Goal: Information Seeking & Learning: Check status

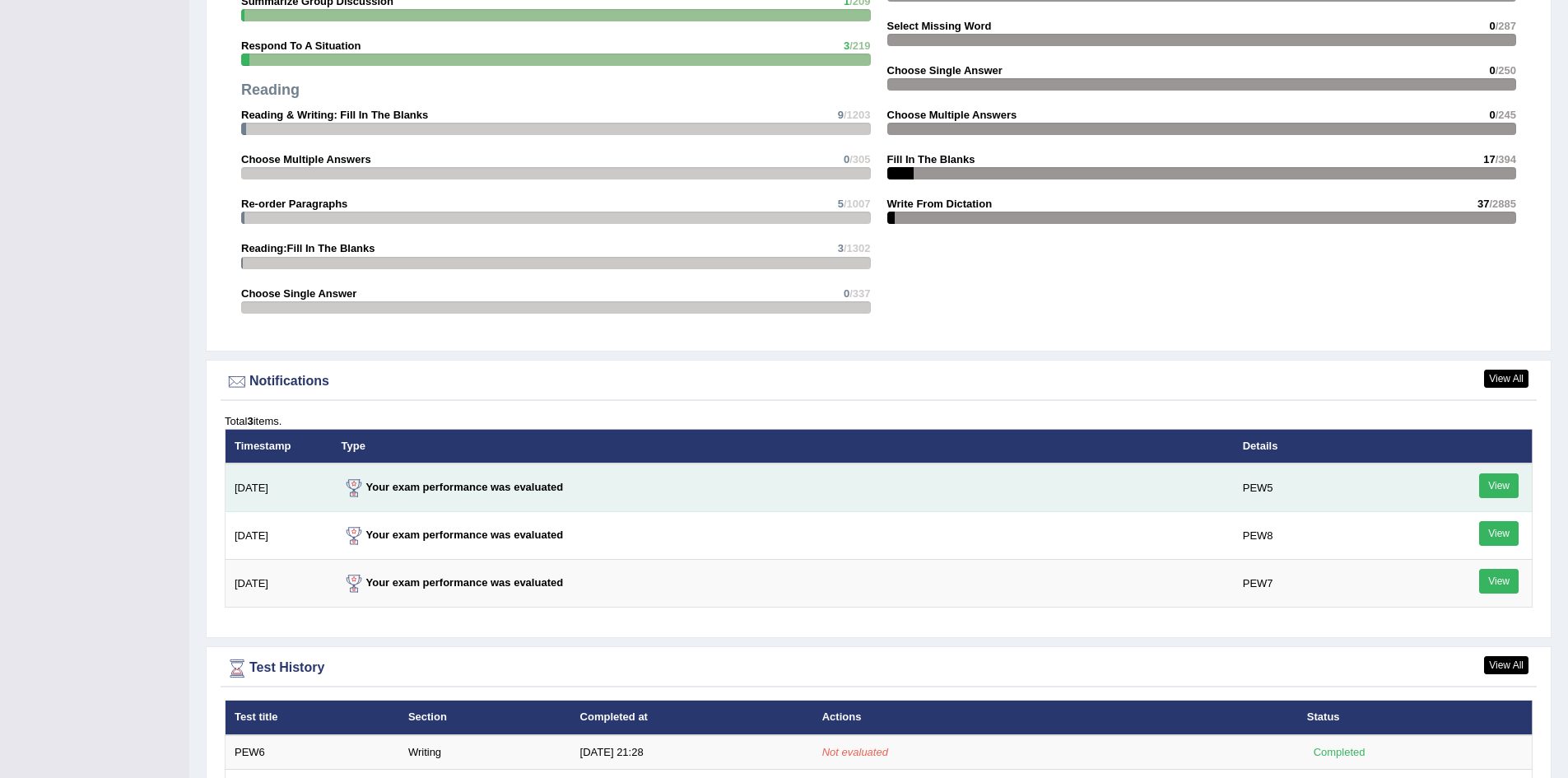
scroll to position [1811, 0]
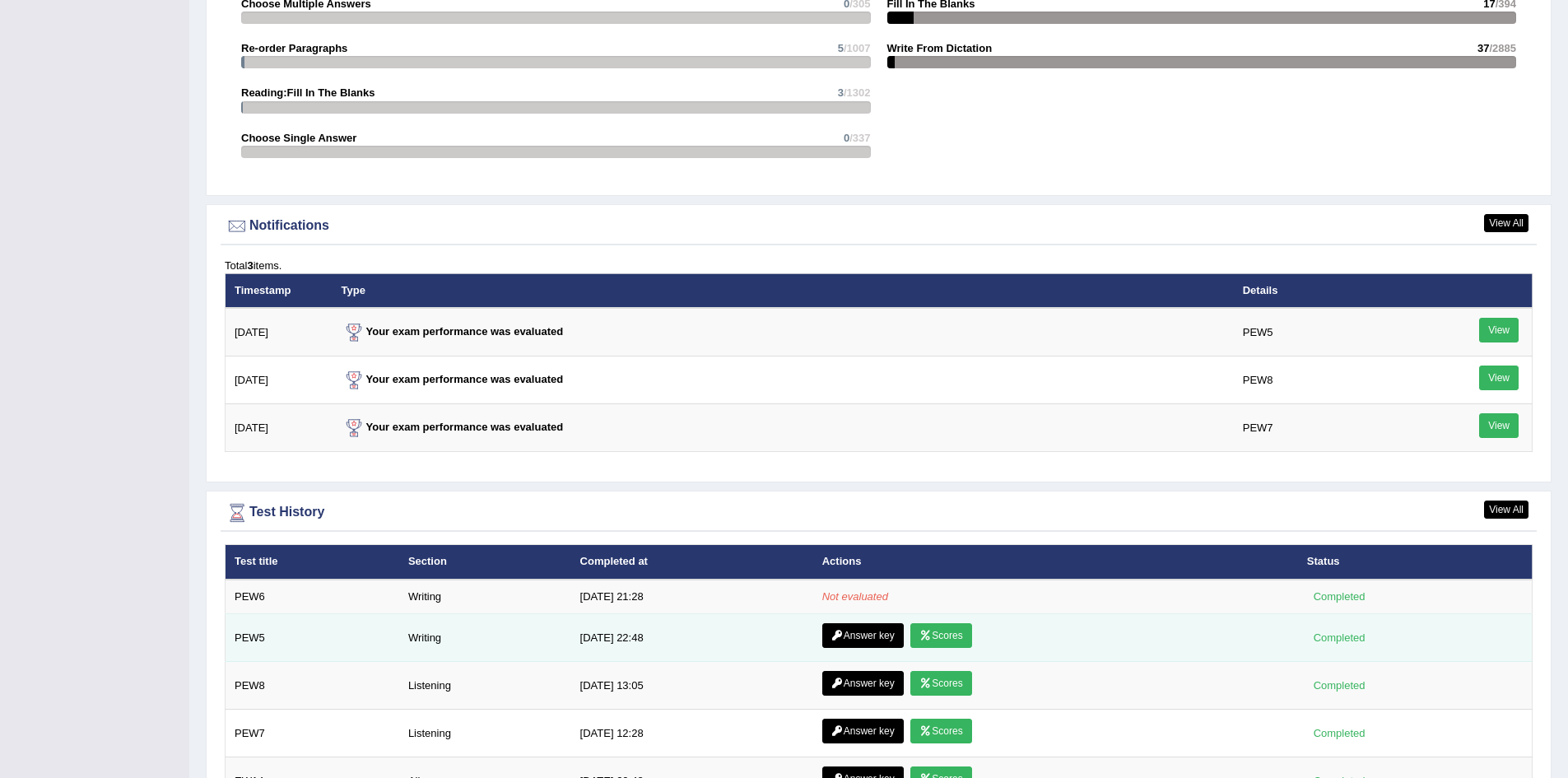
click at [962, 640] on link "Scores" at bounding box center [941, 635] width 61 height 25
click at [888, 633] on link "Answer key" at bounding box center [862, 635] width 82 height 25
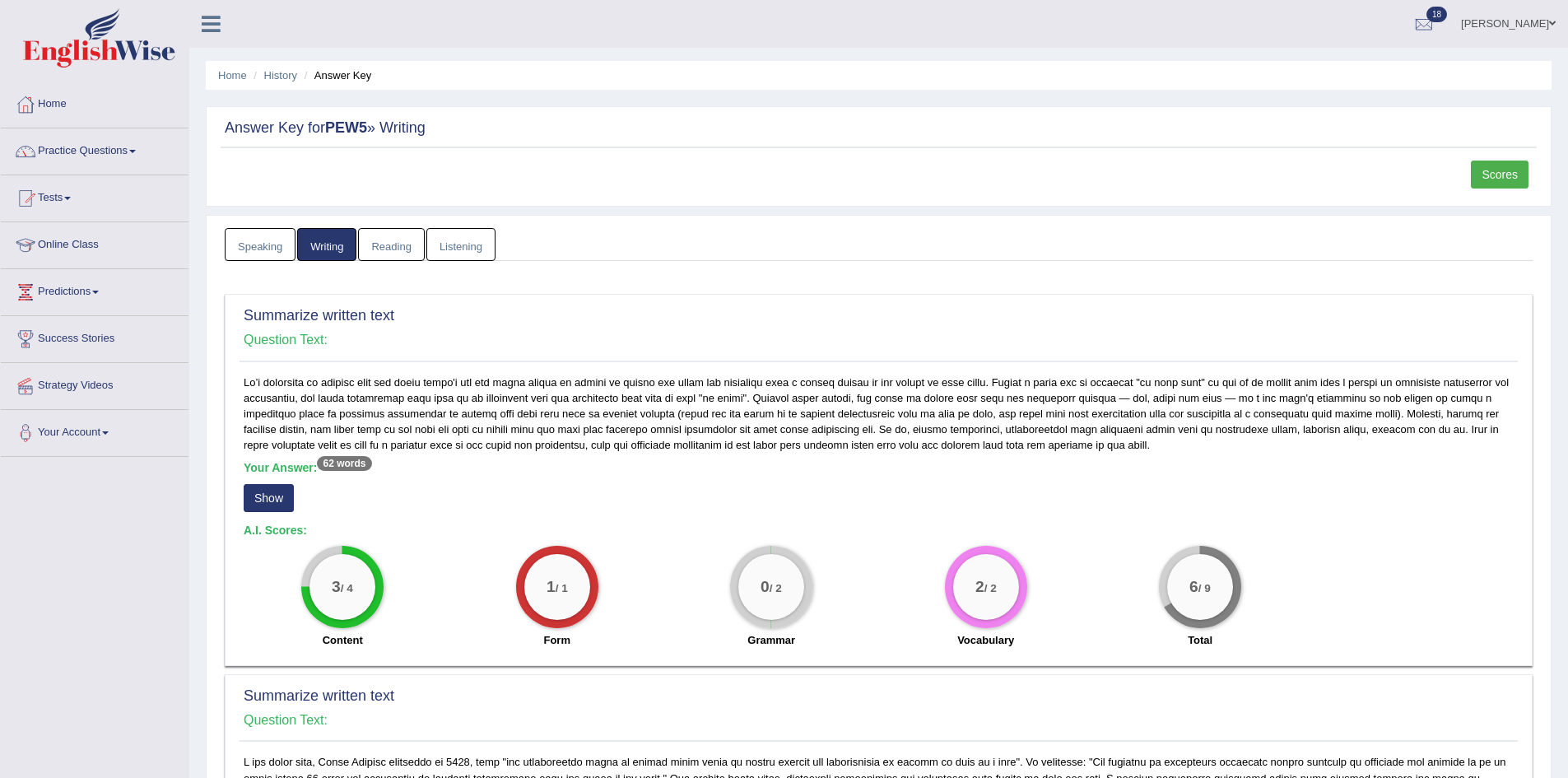
click at [380, 244] on link "Reading" at bounding box center [390, 245] width 65 height 34
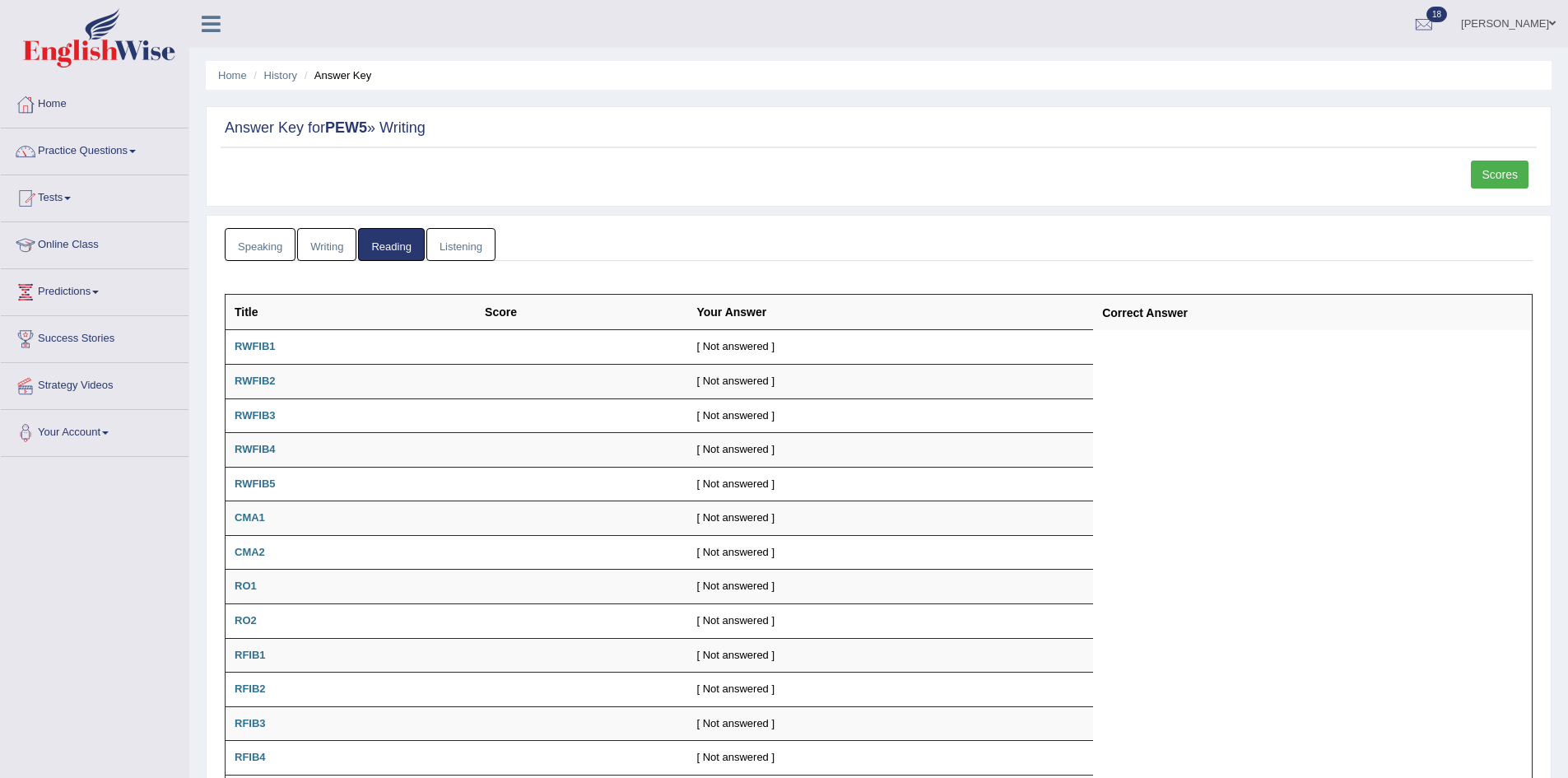
click at [378, 322] on th "Title" at bounding box center [351, 311] width 251 height 35
click at [304, 338] on td "RWFIB1" at bounding box center [351, 347] width 251 height 35
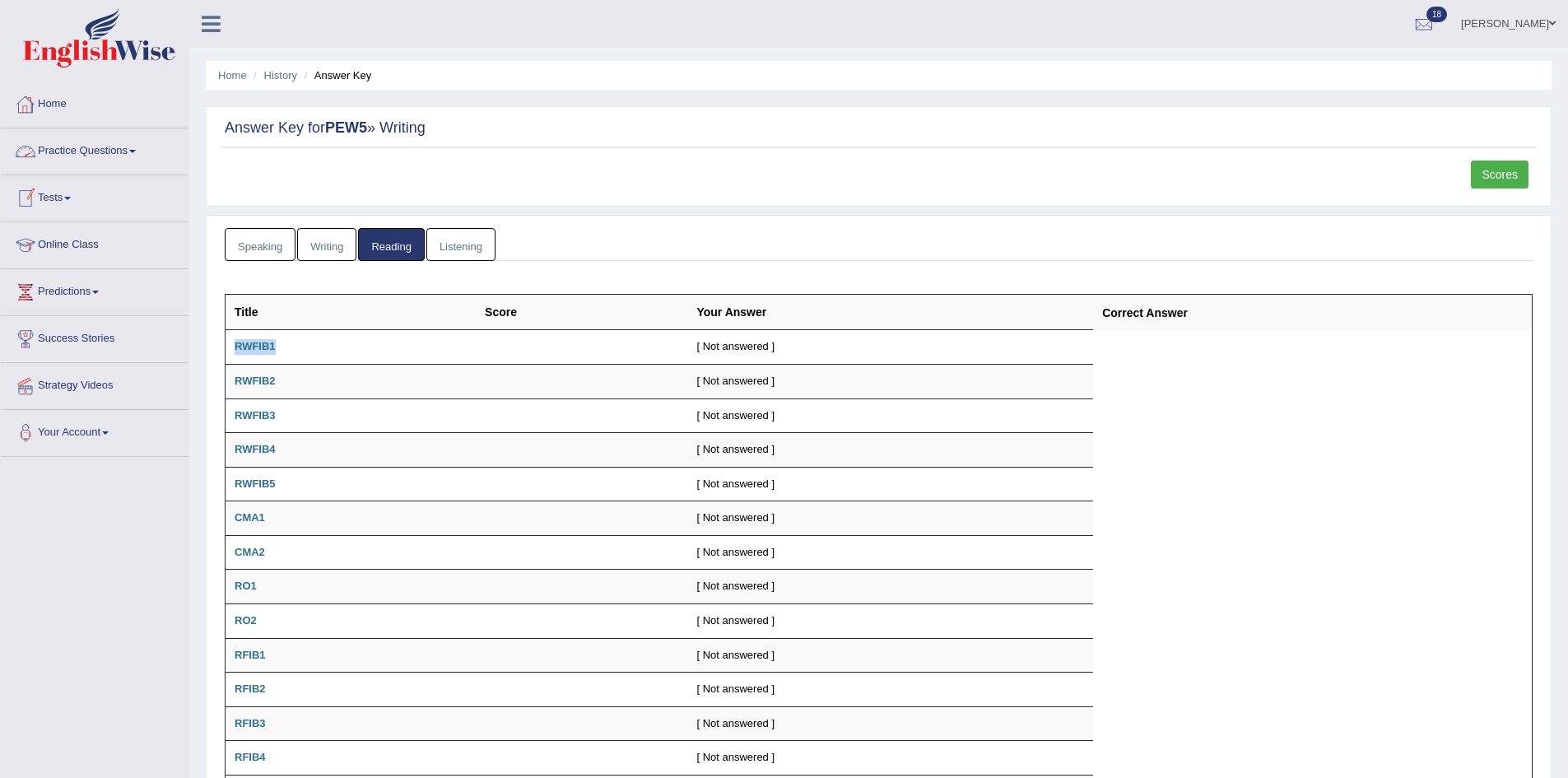
click at [84, 197] on link "Tests" at bounding box center [94, 196] width 187 height 41
click at [92, 231] on link "Take Practice Sectional Test" at bounding box center [108, 236] width 154 height 30
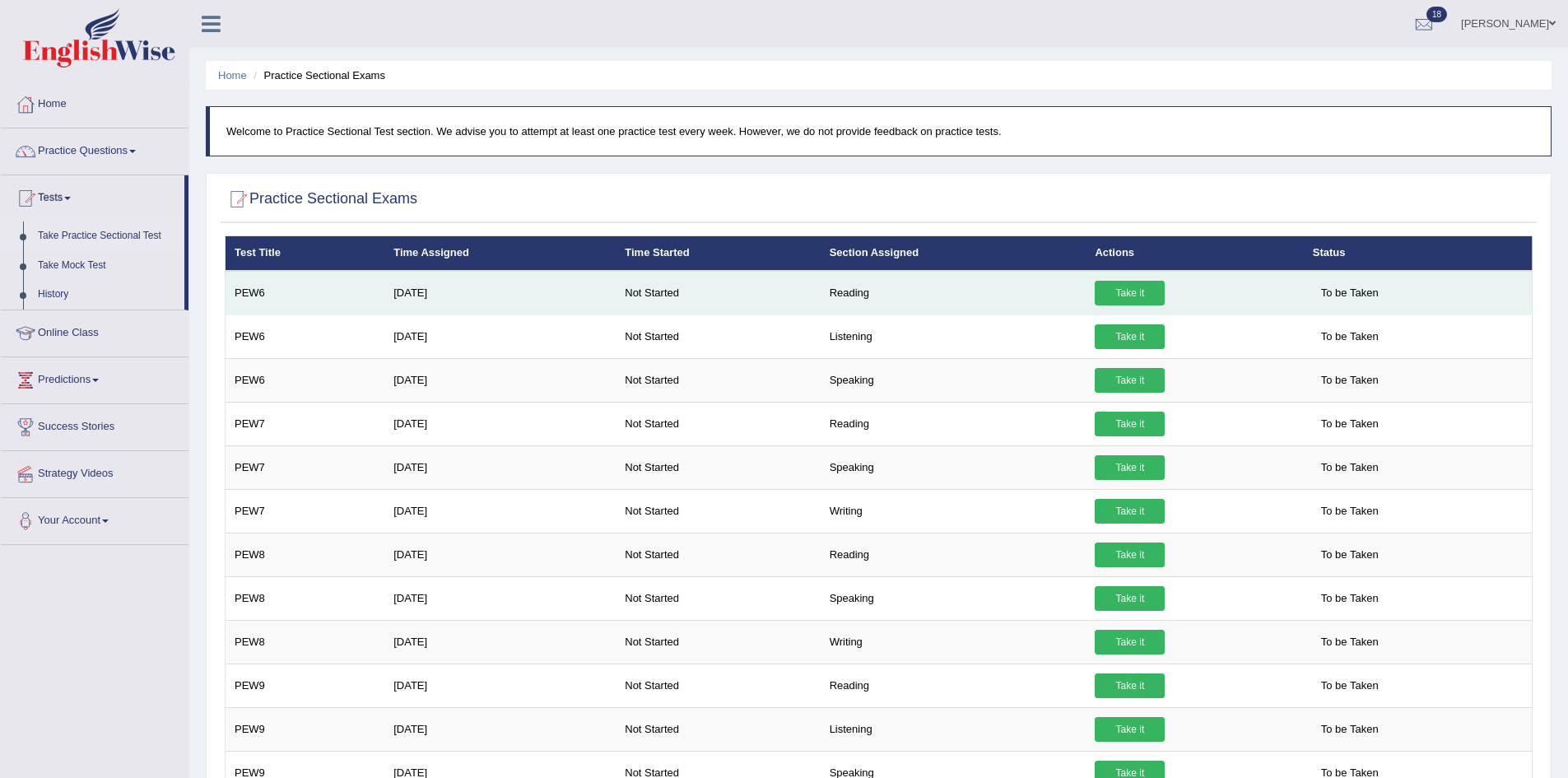
click at [1134, 297] on link "Take it" at bounding box center [1129, 293] width 70 height 25
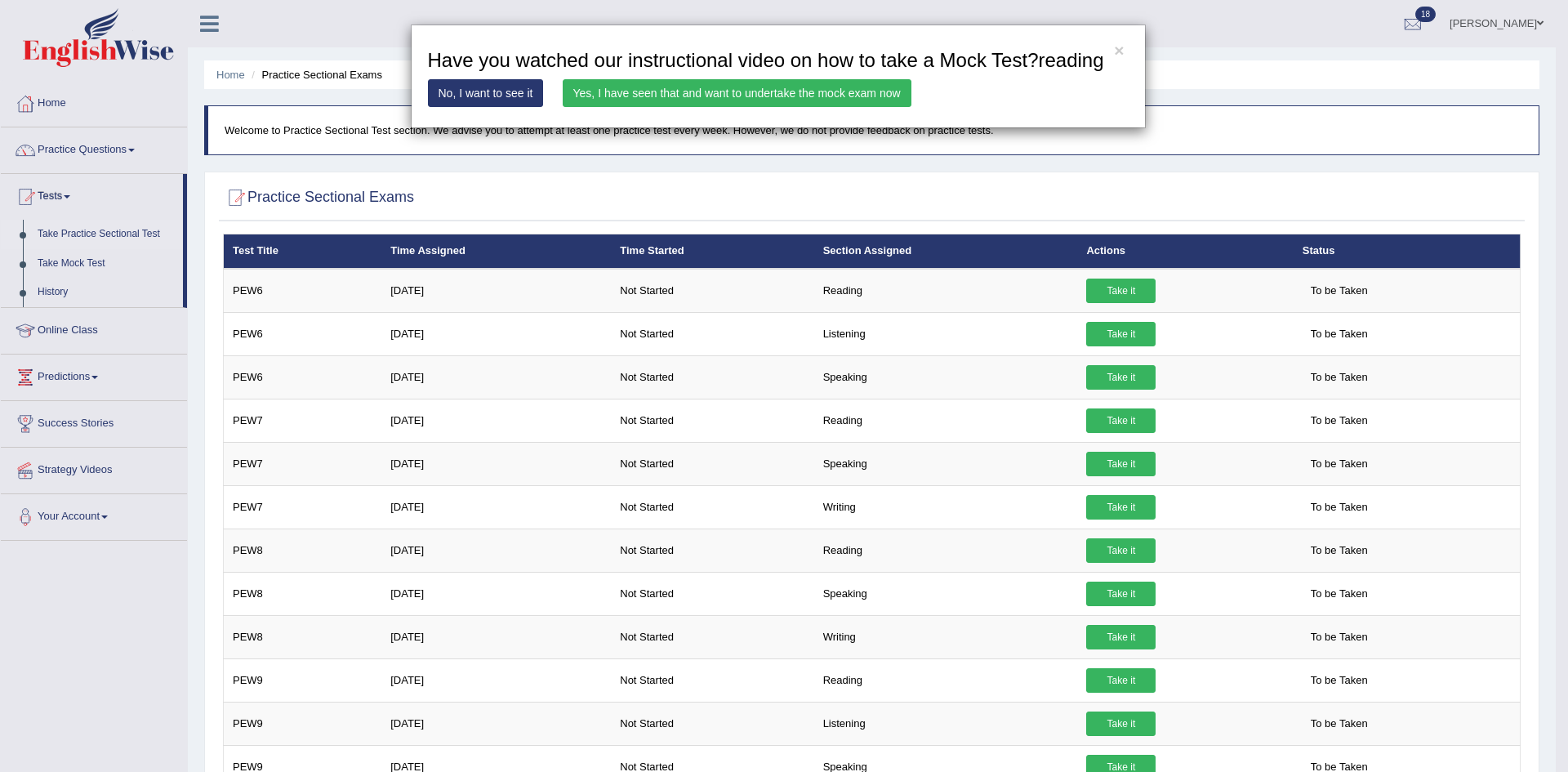
click at [783, 104] on link "Yes, I have seen that and want to undertake the mock exam now" at bounding box center [737, 93] width 349 height 28
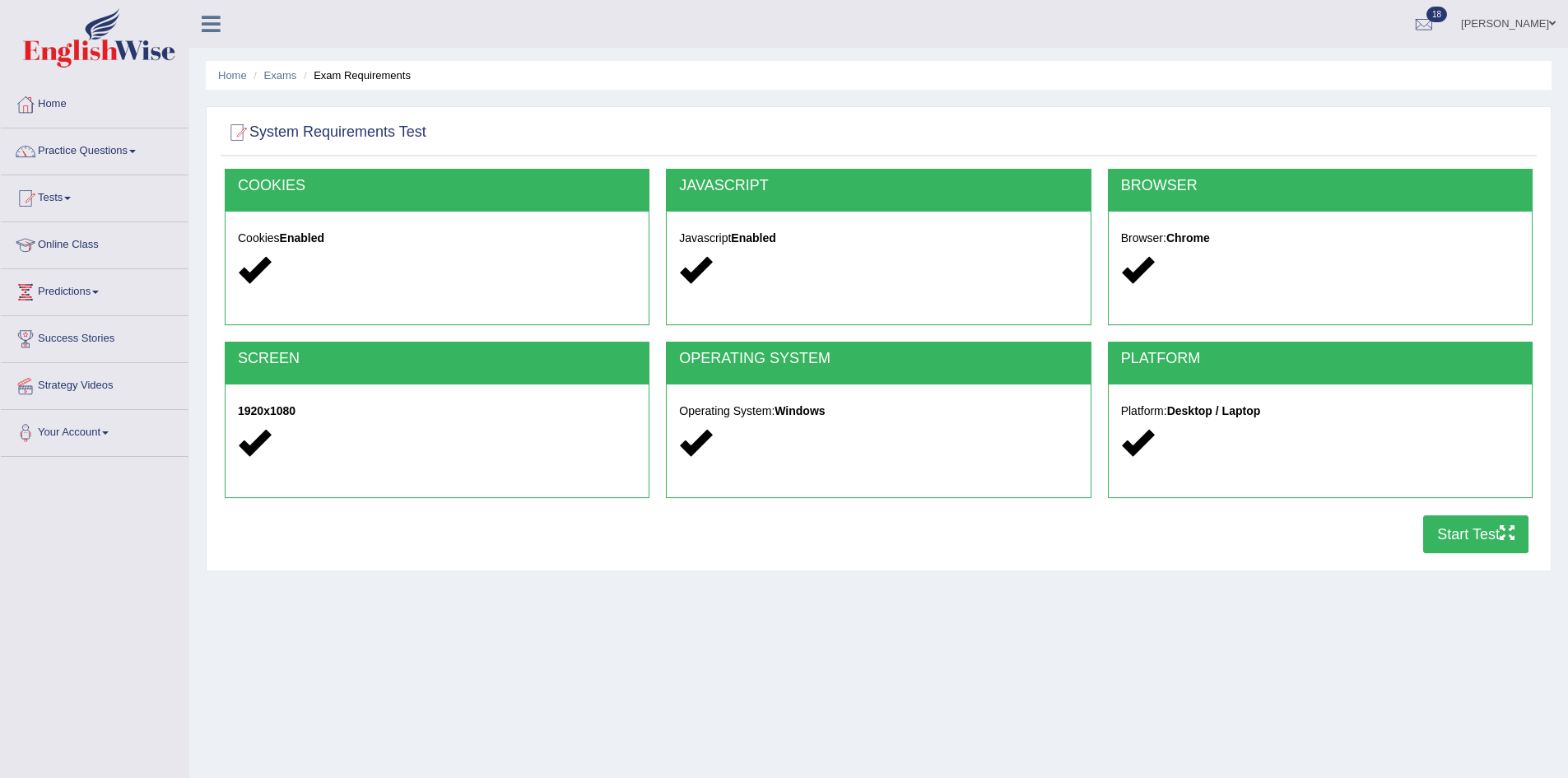
click at [1442, 534] on button "Start Test" at bounding box center [1475, 534] width 105 height 38
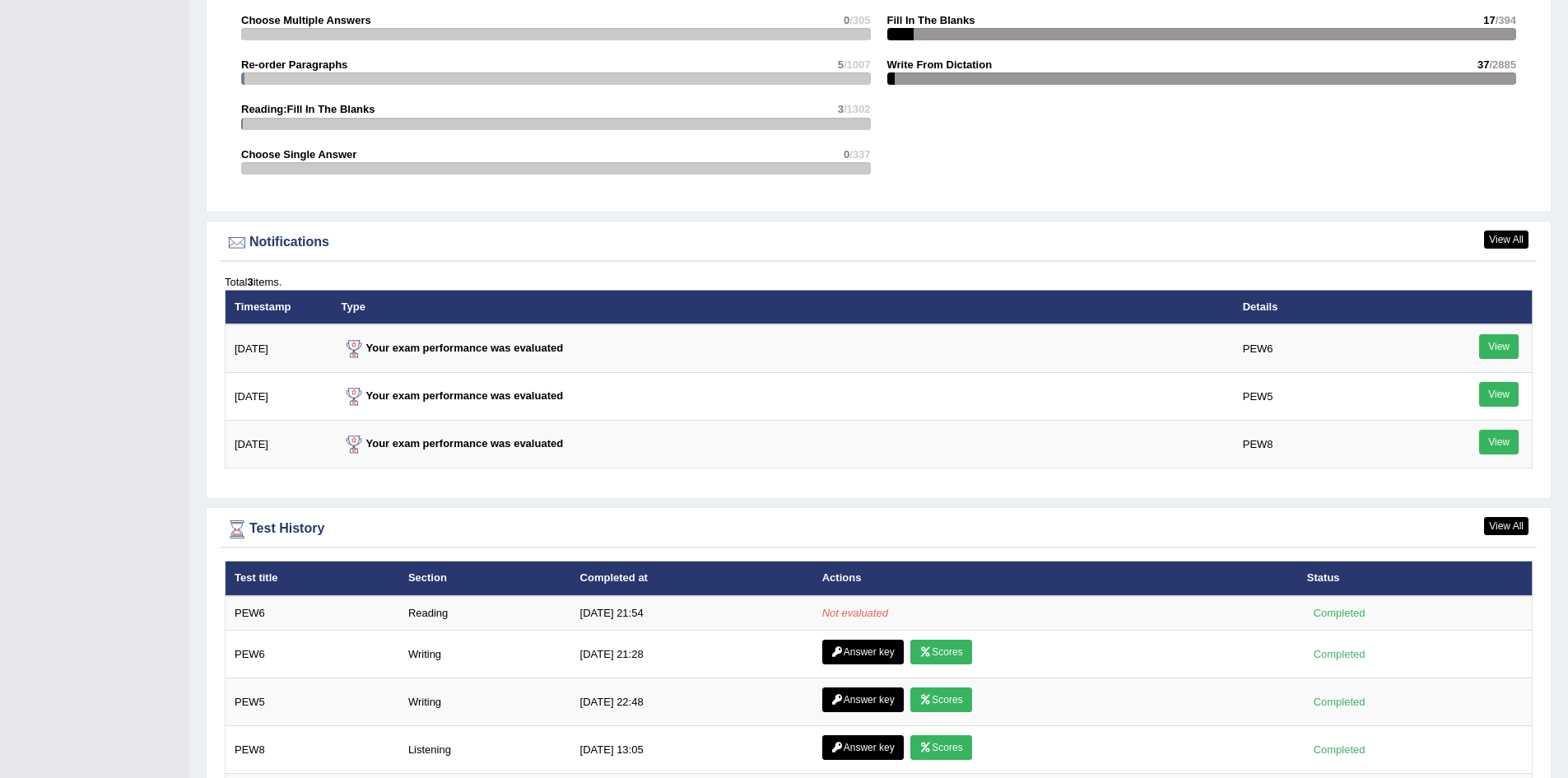
scroll to position [1893, 0]
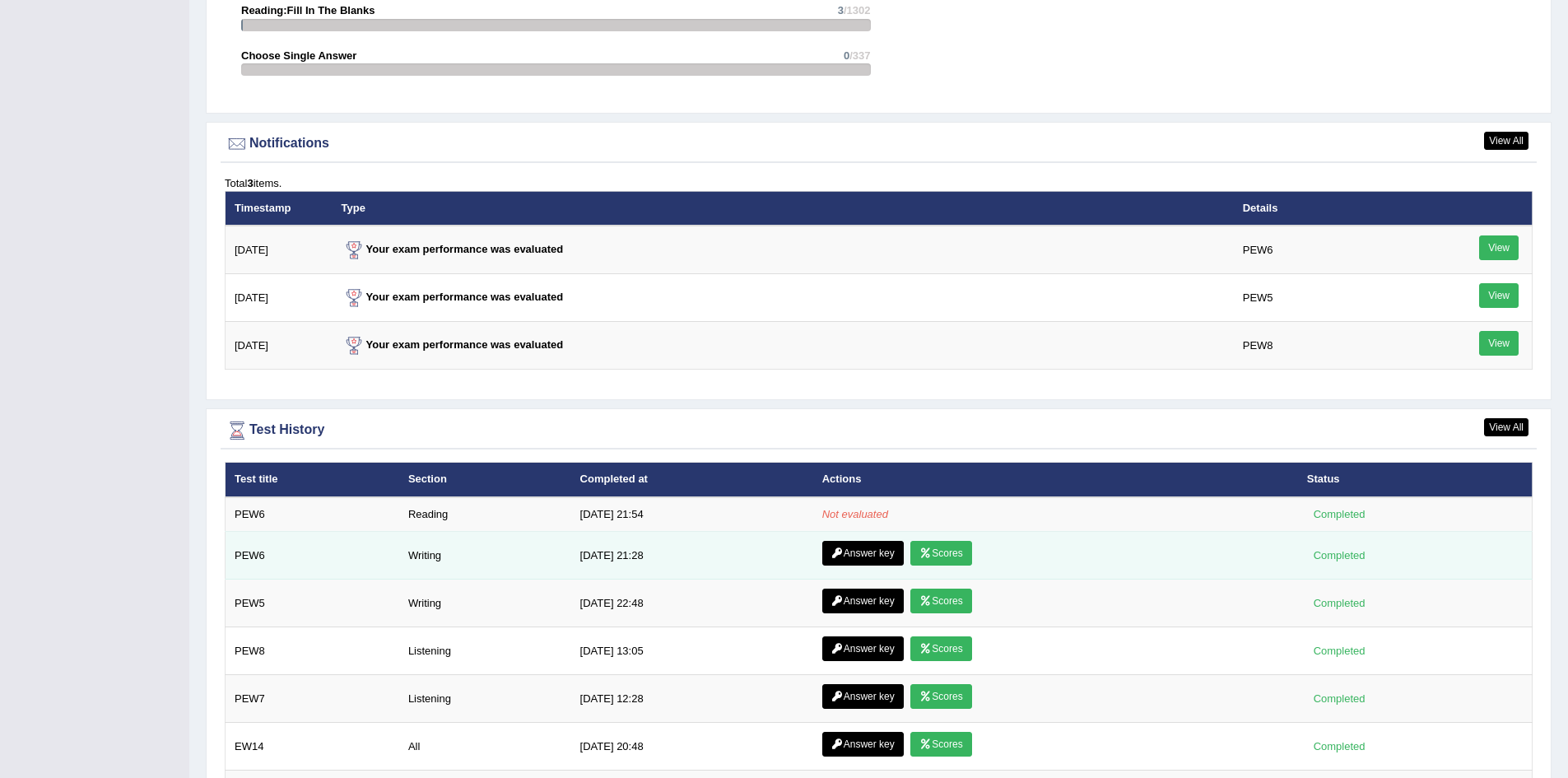
click at [943, 555] on link "Scores" at bounding box center [941, 554] width 61 height 25
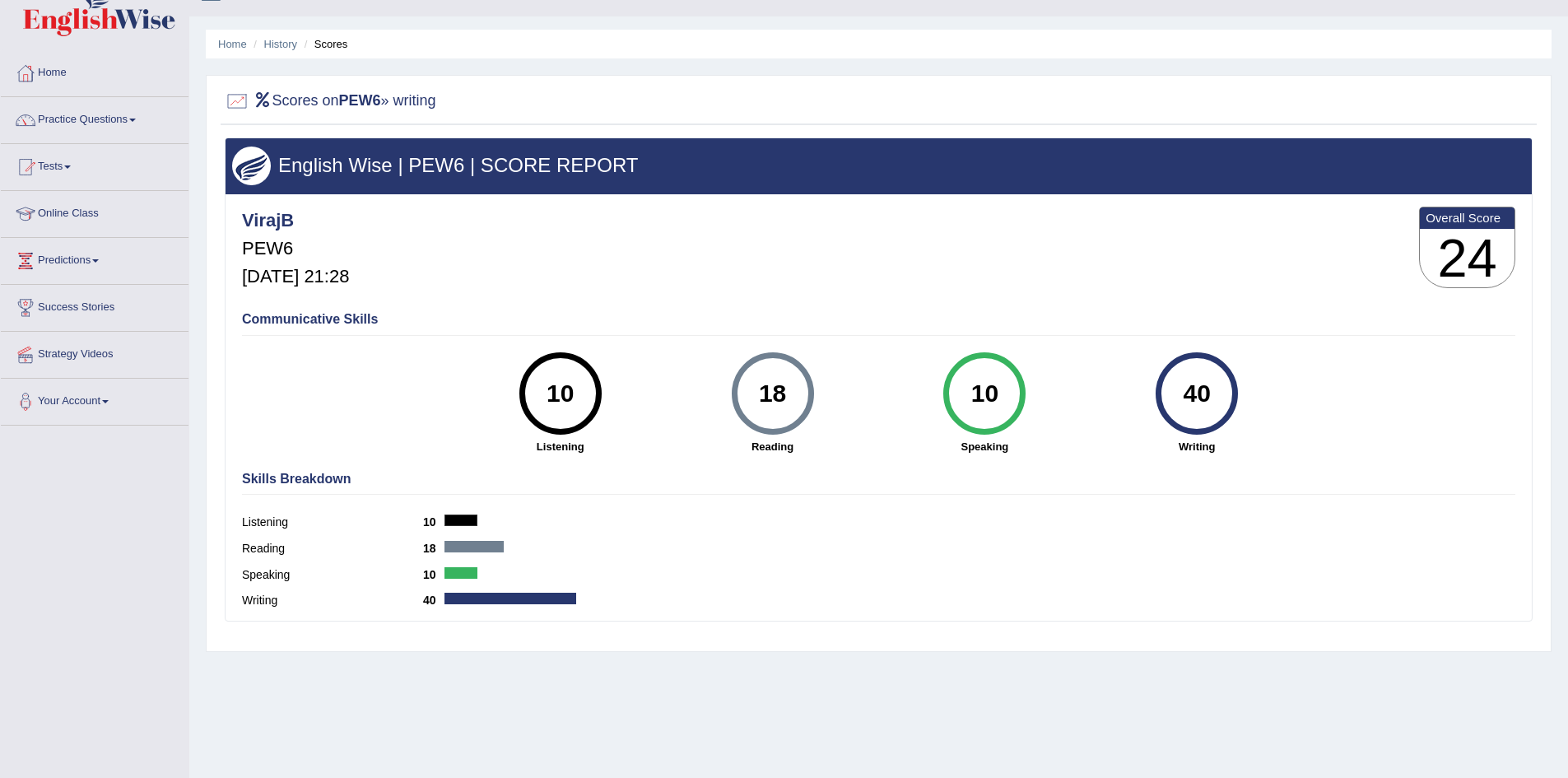
scroll to position [83, 0]
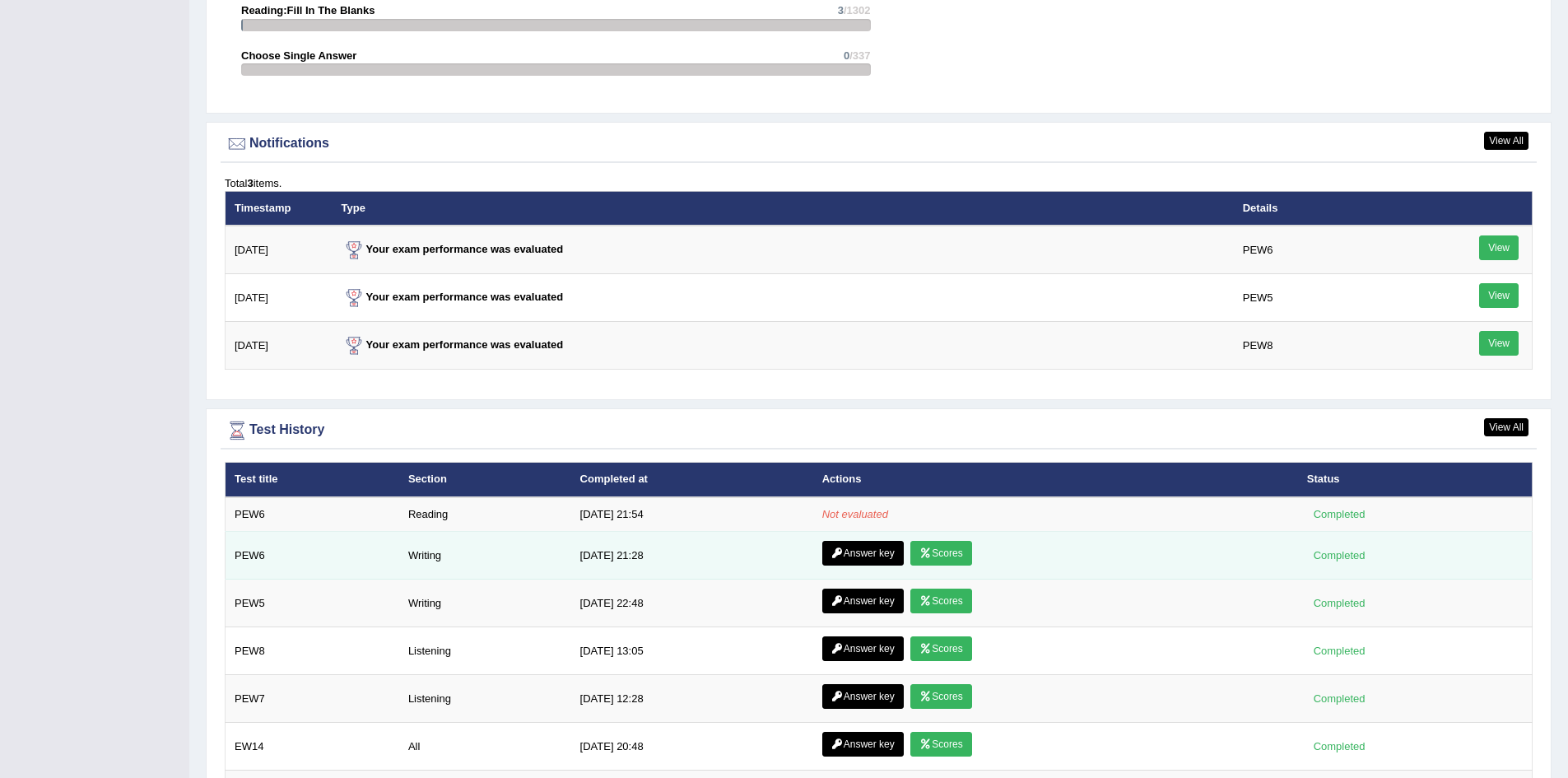
scroll to position [1893, 0]
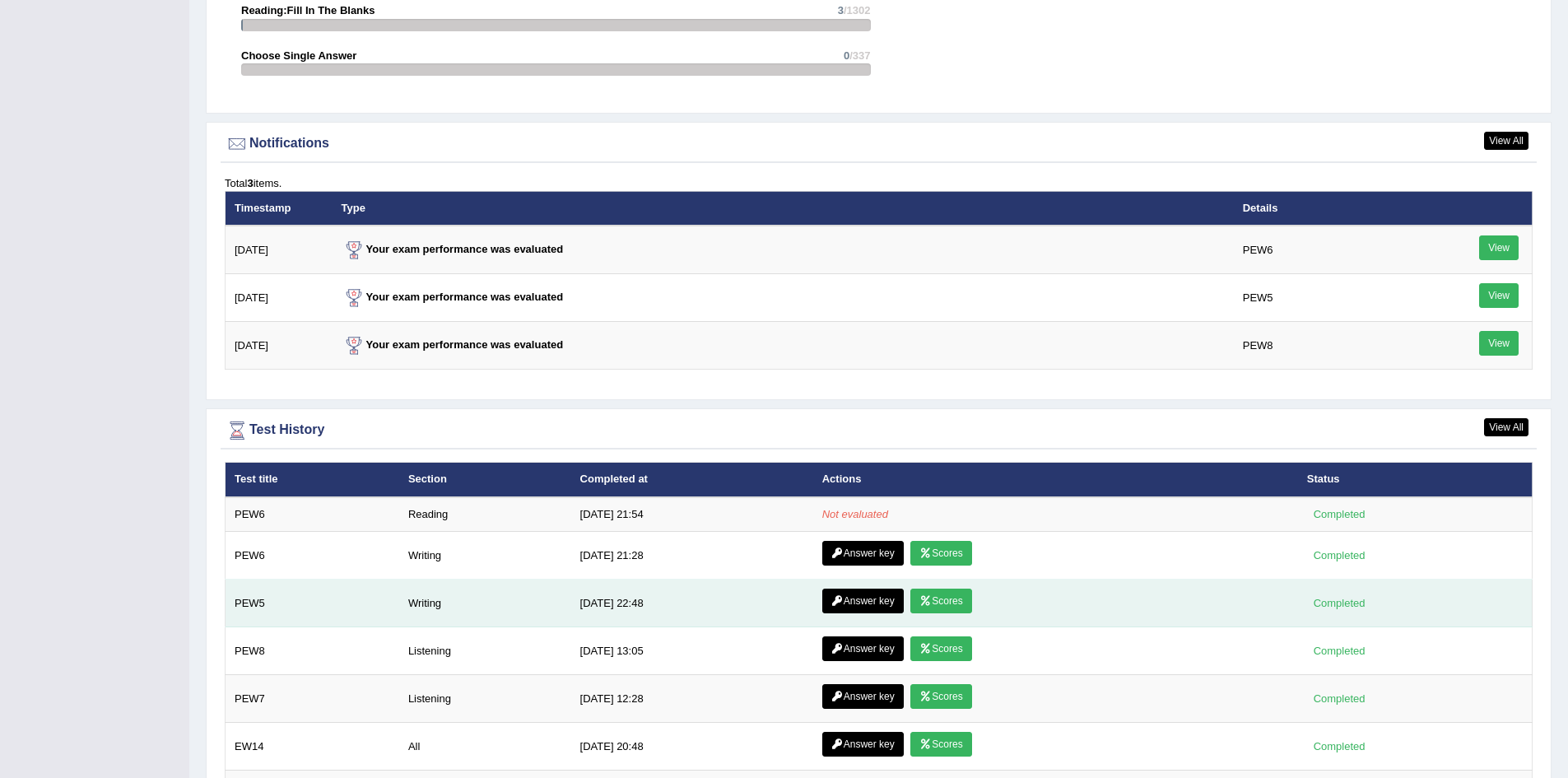
click at [944, 601] on link "Scores" at bounding box center [941, 601] width 61 height 25
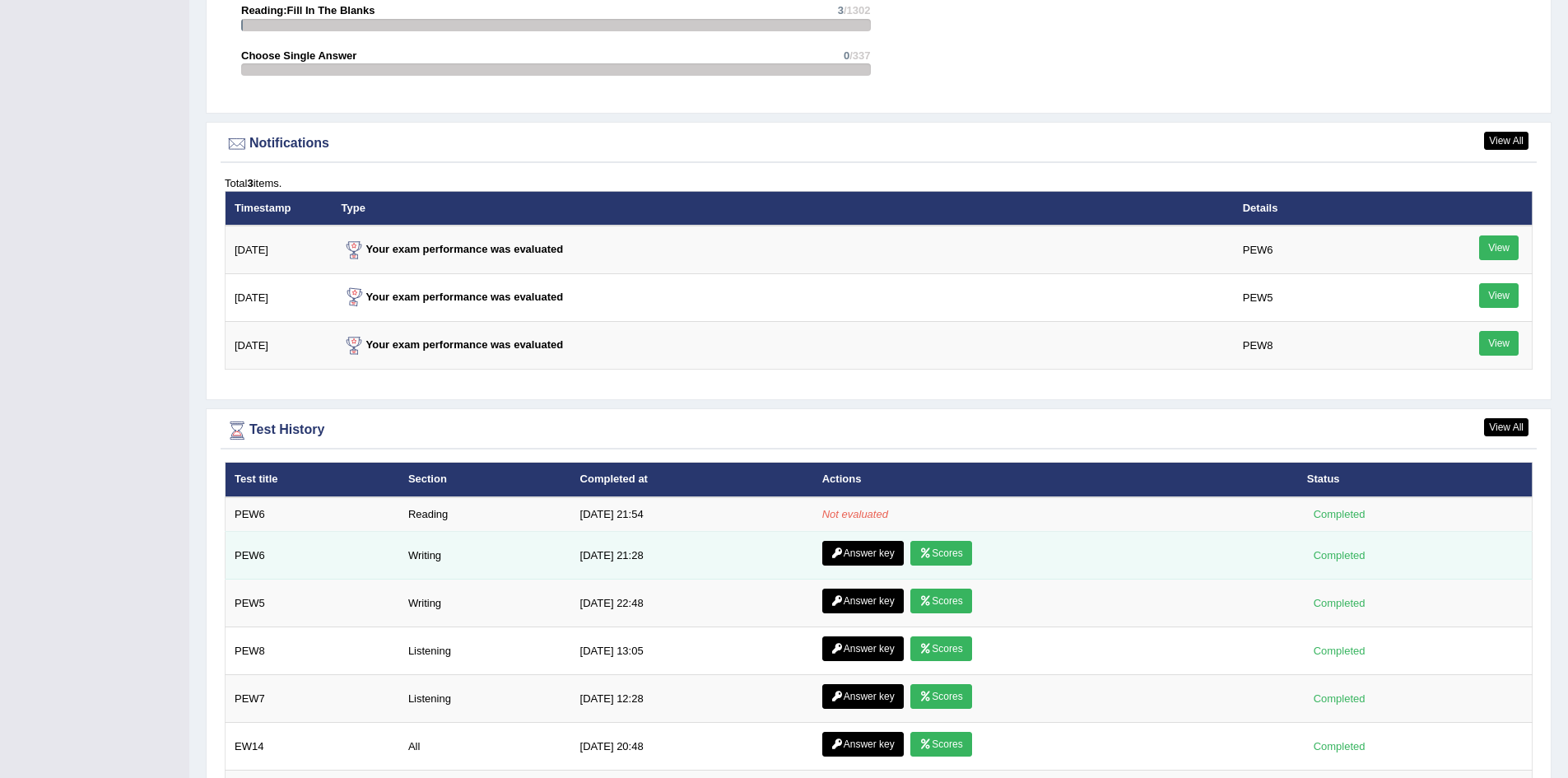
click at [854, 556] on link "Answer key" at bounding box center [862, 554] width 82 height 25
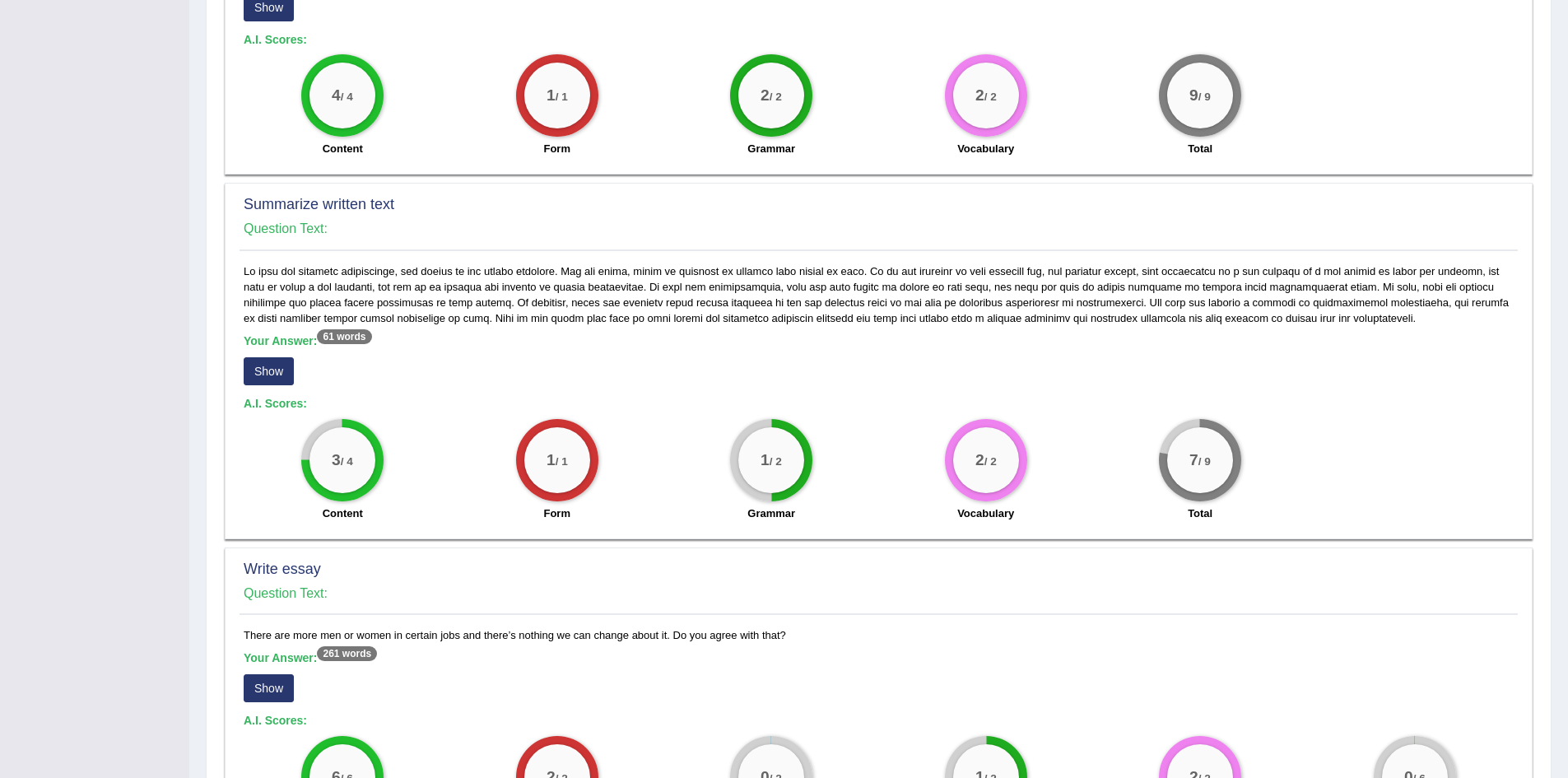
scroll to position [576, 0]
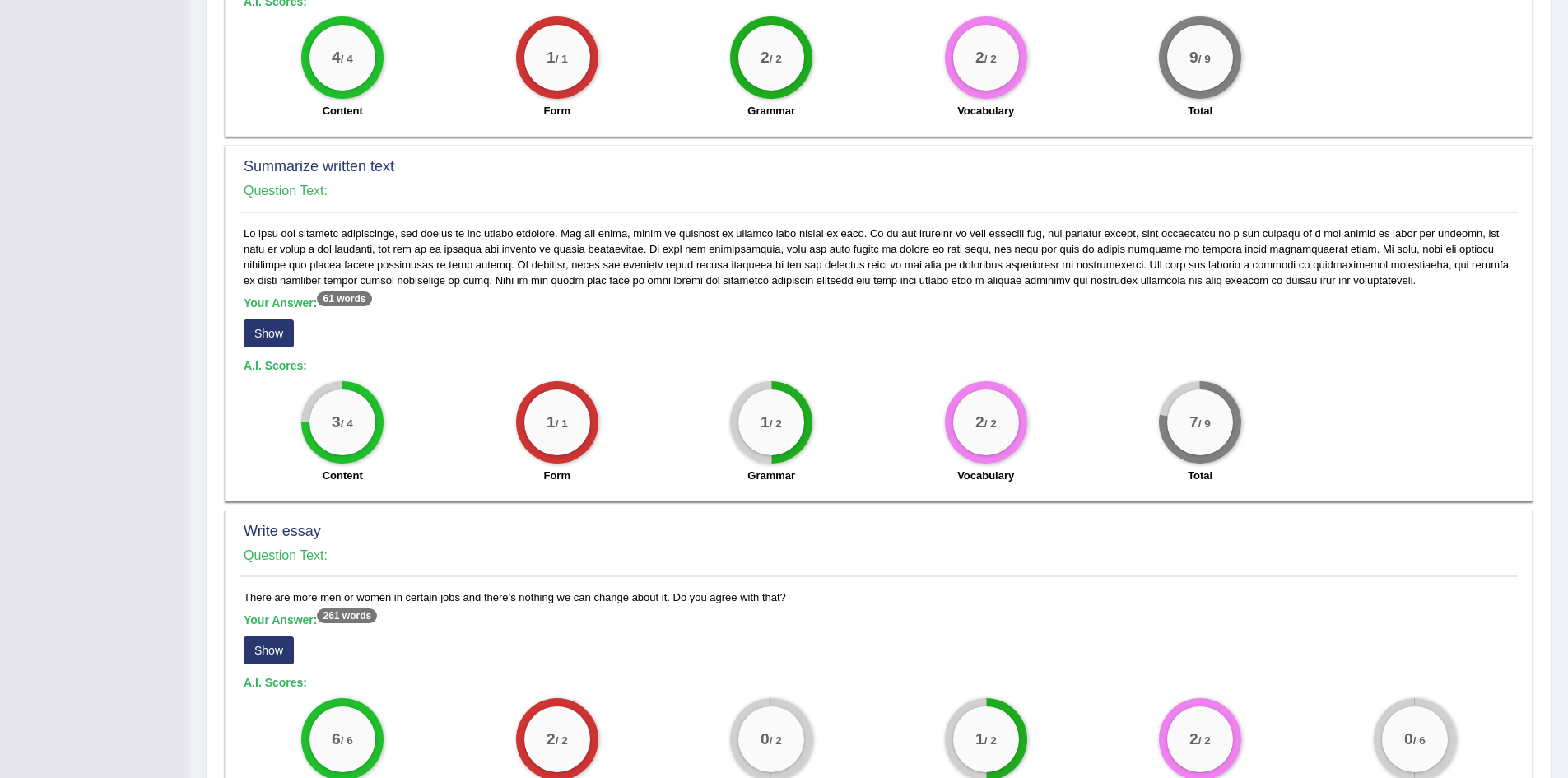
click at [255, 650] on button "Show" at bounding box center [269, 650] width 50 height 28
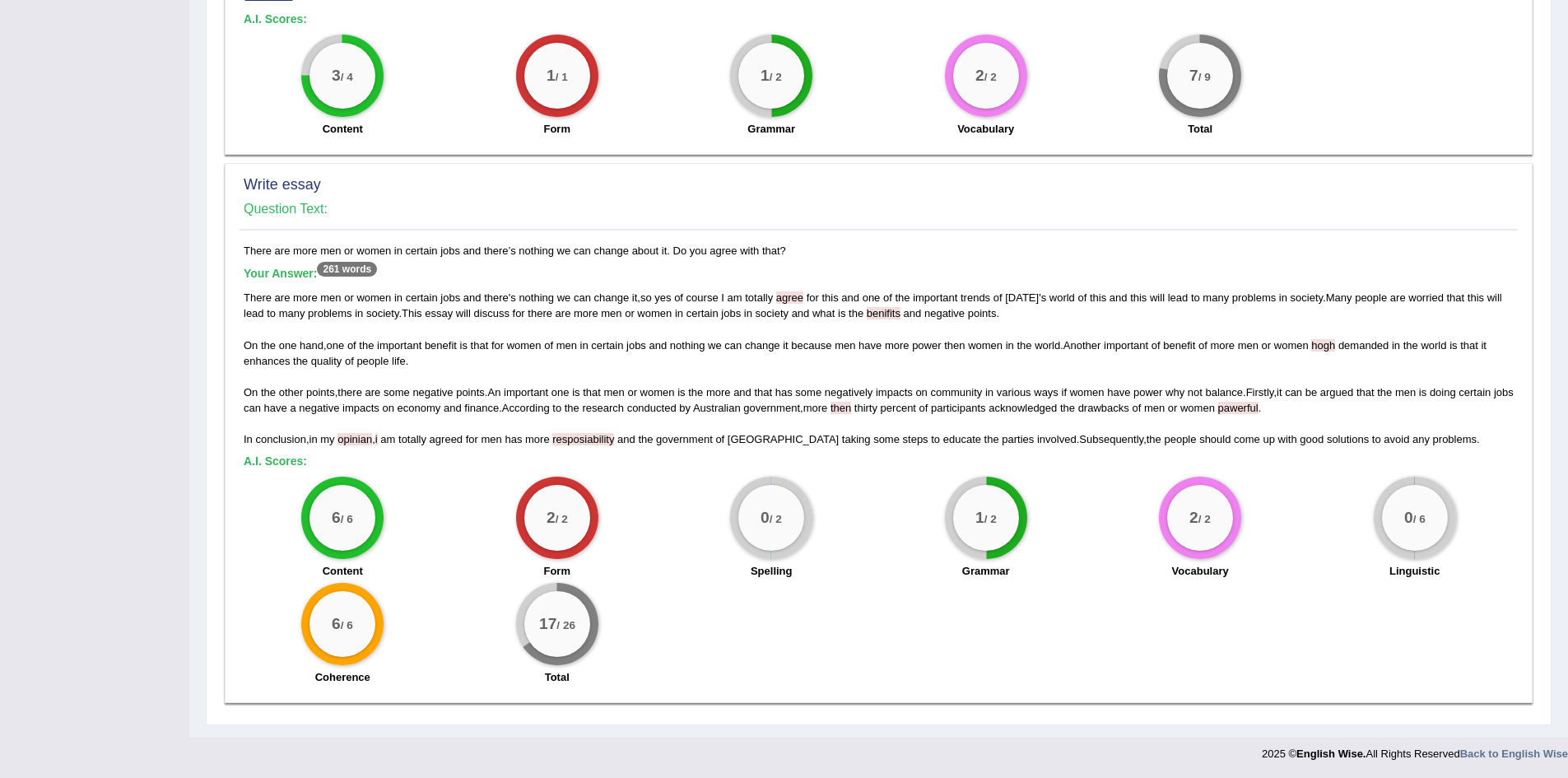
scroll to position [923, 0]
click at [1419, 518] on small "/ 6" at bounding box center [1418, 519] width 13 height 13
click at [1415, 539] on div "0 / 6" at bounding box center [1414, 516] width 65 height 66
click at [1414, 515] on small "/ 6" at bounding box center [1418, 519] width 13 height 13
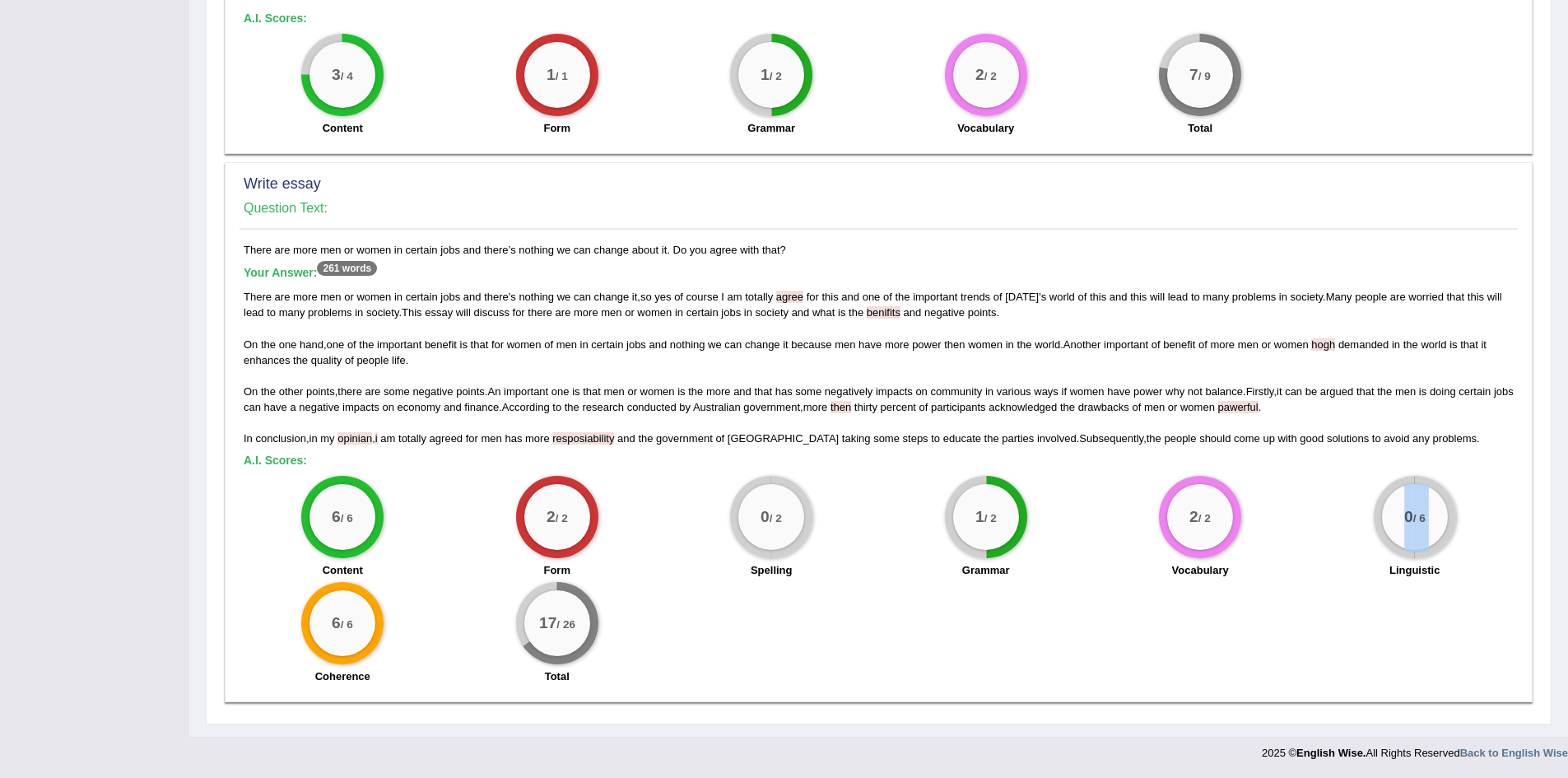
click at [1414, 515] on small "/ 6" at bounding box center [1418, 519] width 13 height 13
click at [1413, 513] on small "/ 6" at bounding box center [1418, 519] width 13 height 13
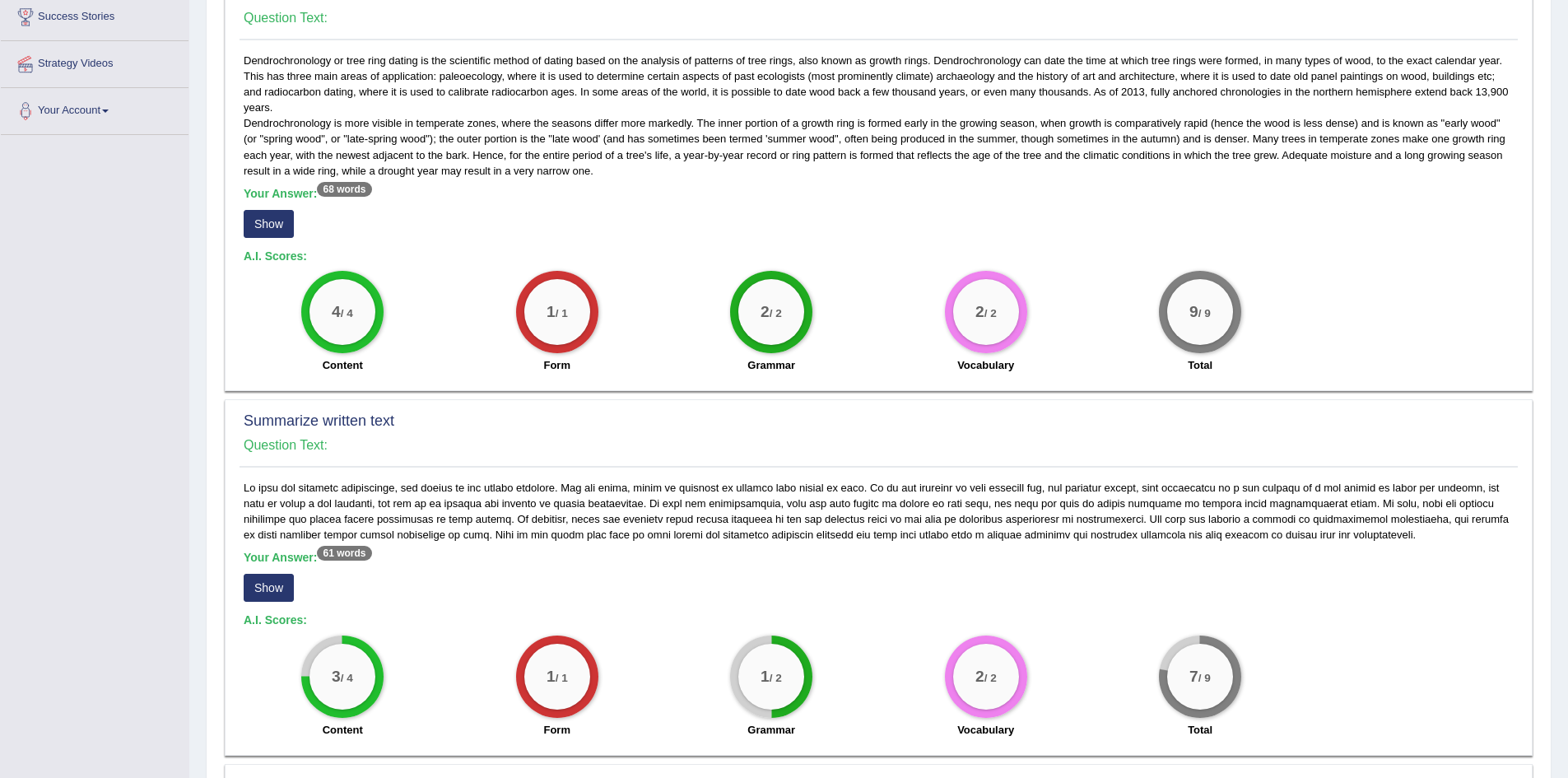
scroll to position [347, 0]
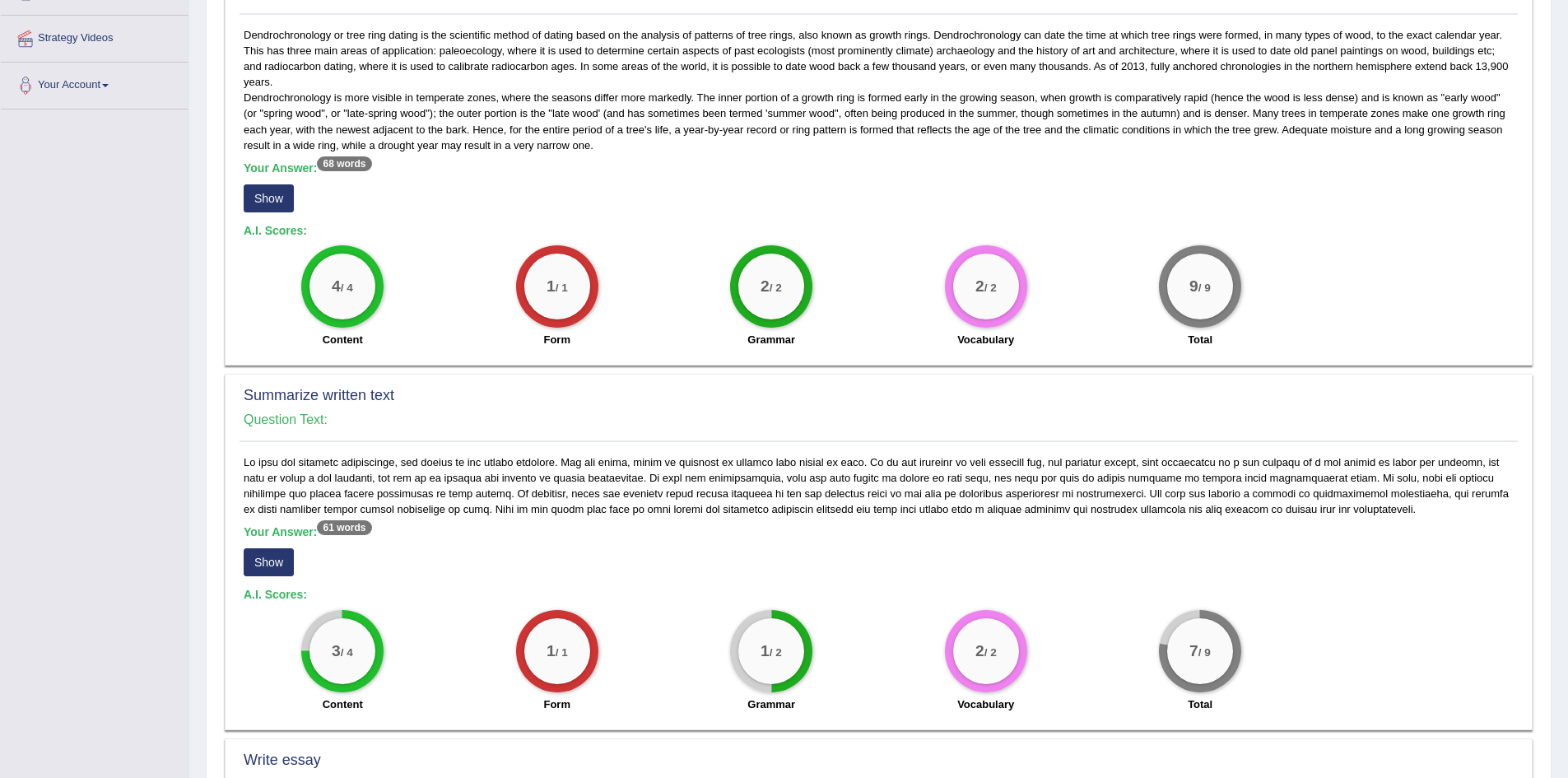
click at [257, 572] on button "Show" at bounding box center [269, 562] width 50 height 28
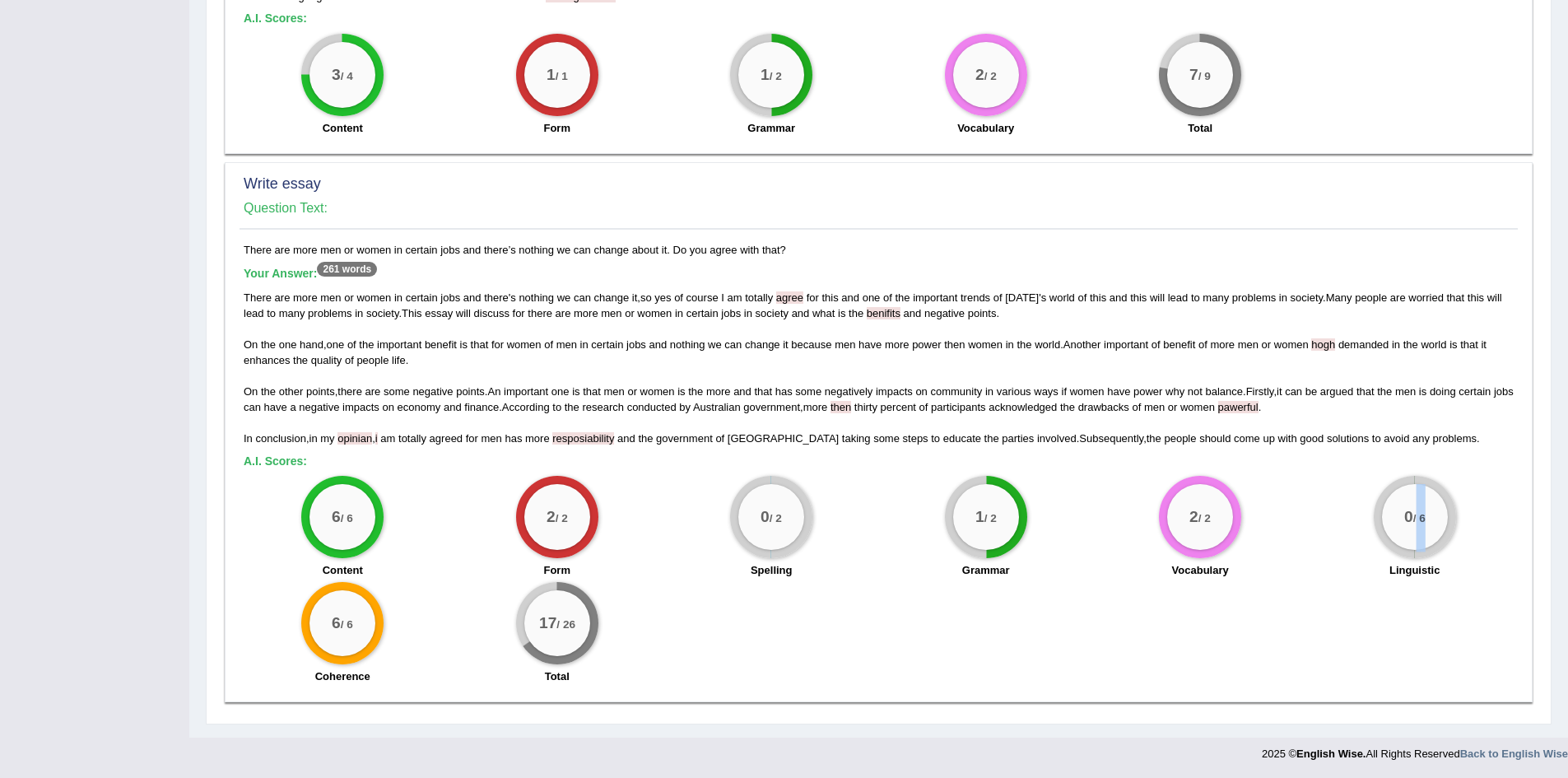
scroll to position [923, 0]
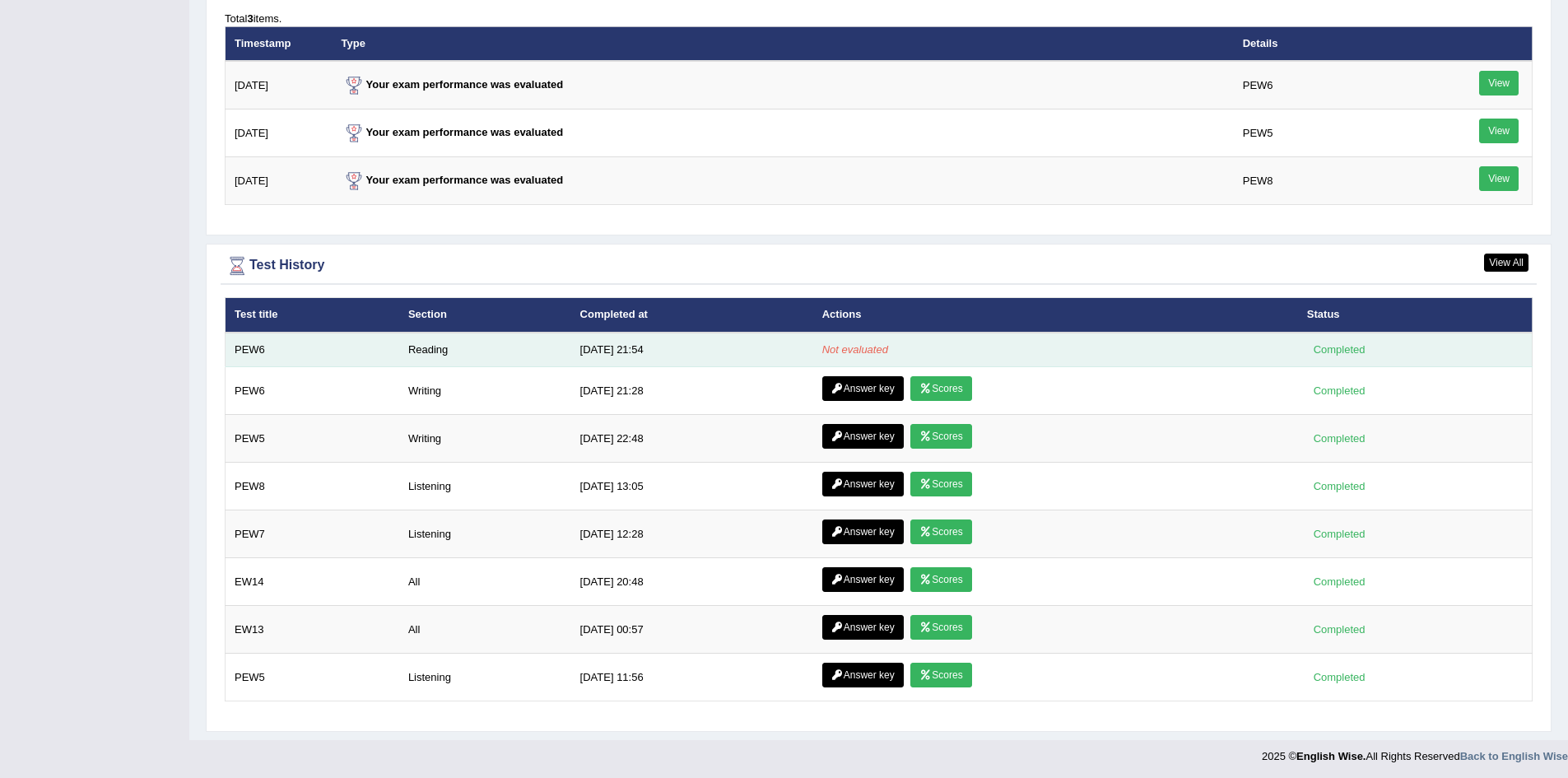
click at [490, 352] on td "Reading" at bounding box center [485, 350] width 172 height 35
click at [604, 344] on td "[DATE] 21:54" at bounding box center [693, 350] width 242 height 35
click at [604, 344] on td "10/11/25 21:54" at bounding box center [693, 350] width 242 height 35
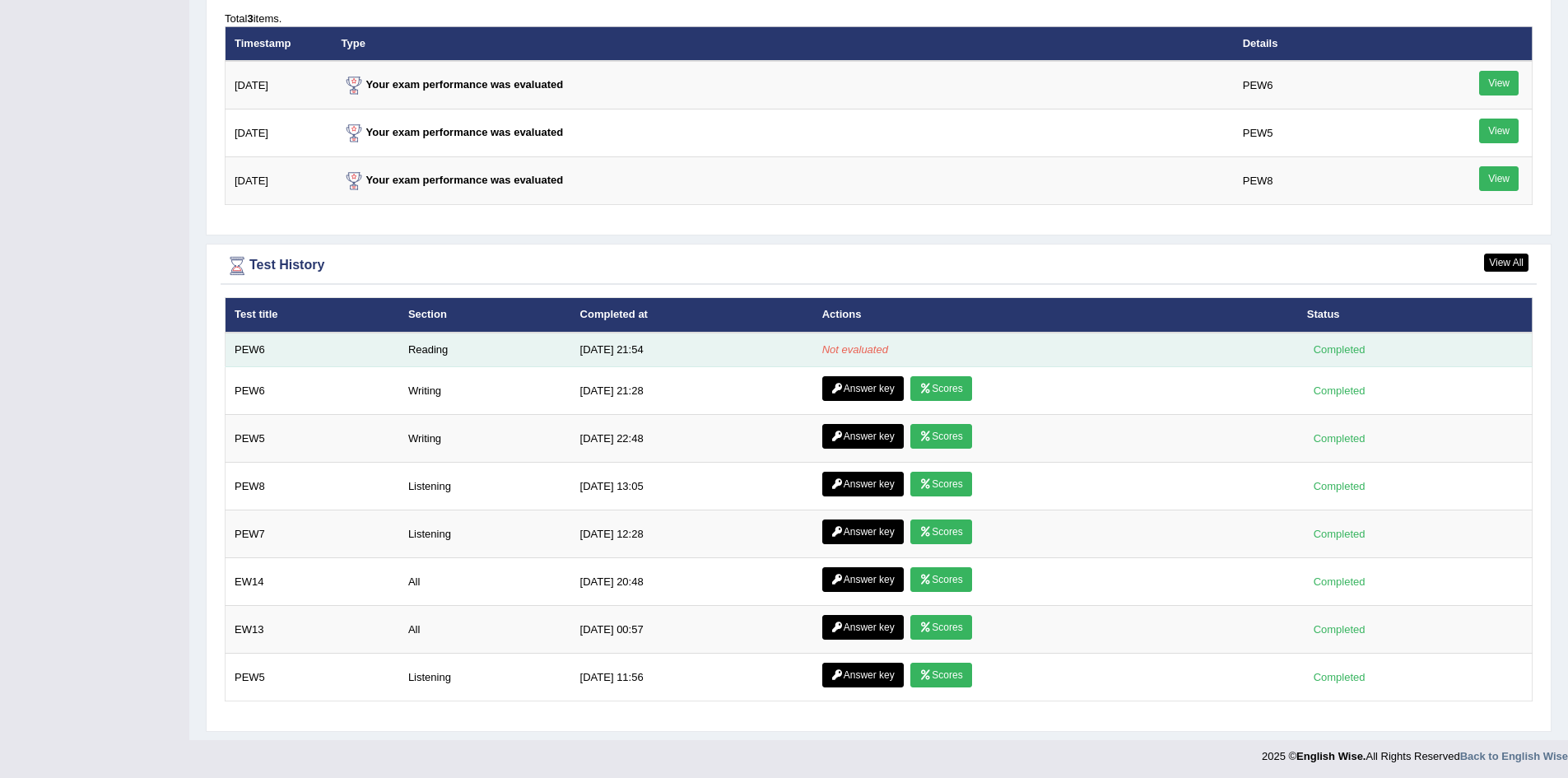
click at [604, 344] on td "[DATE] 21:54" at bounding box center [693, 350] width 242 height 35
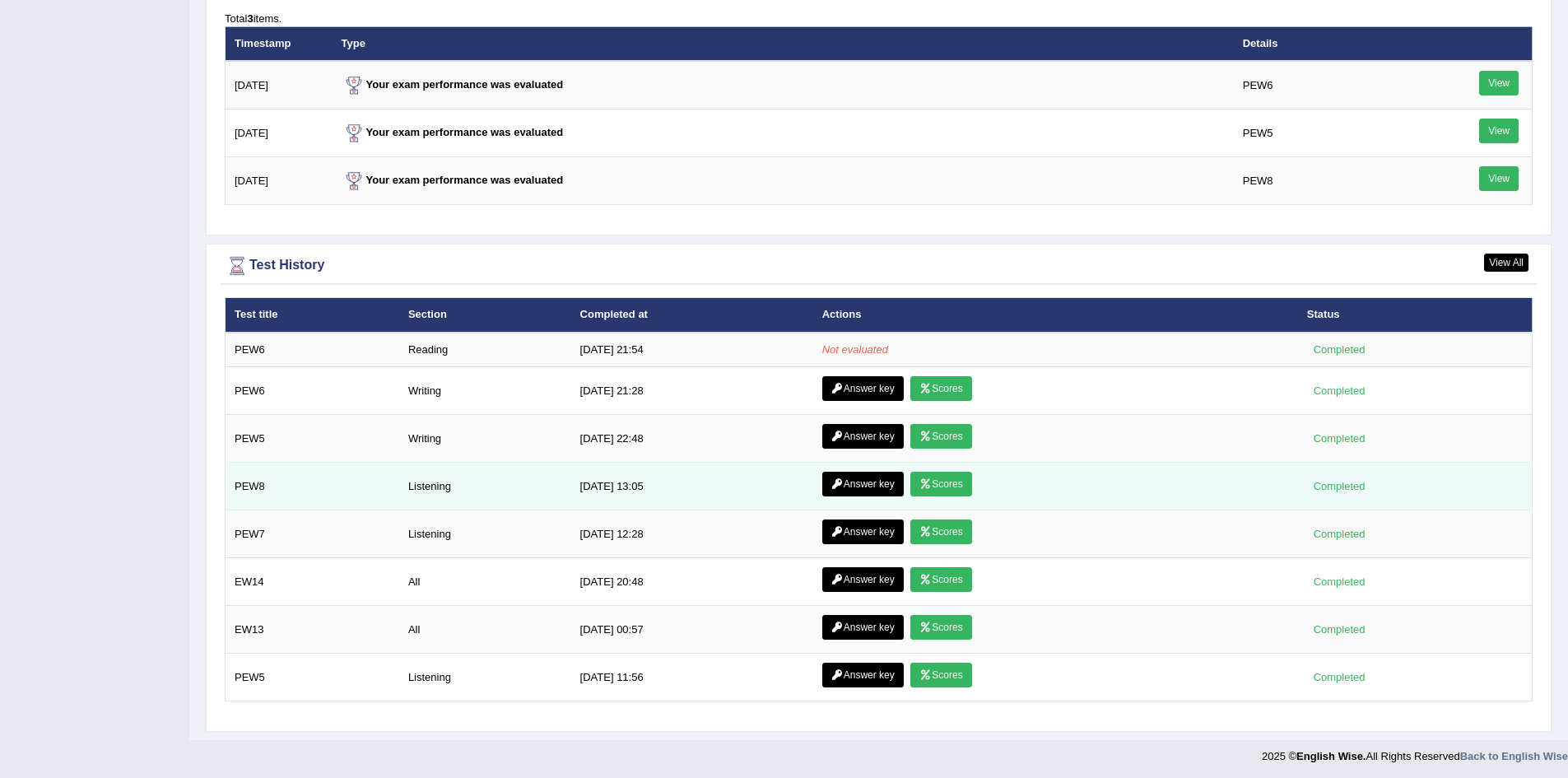
click at [962, 481] on link "Scores" at bounding box center [941, 485] width 61 height 25
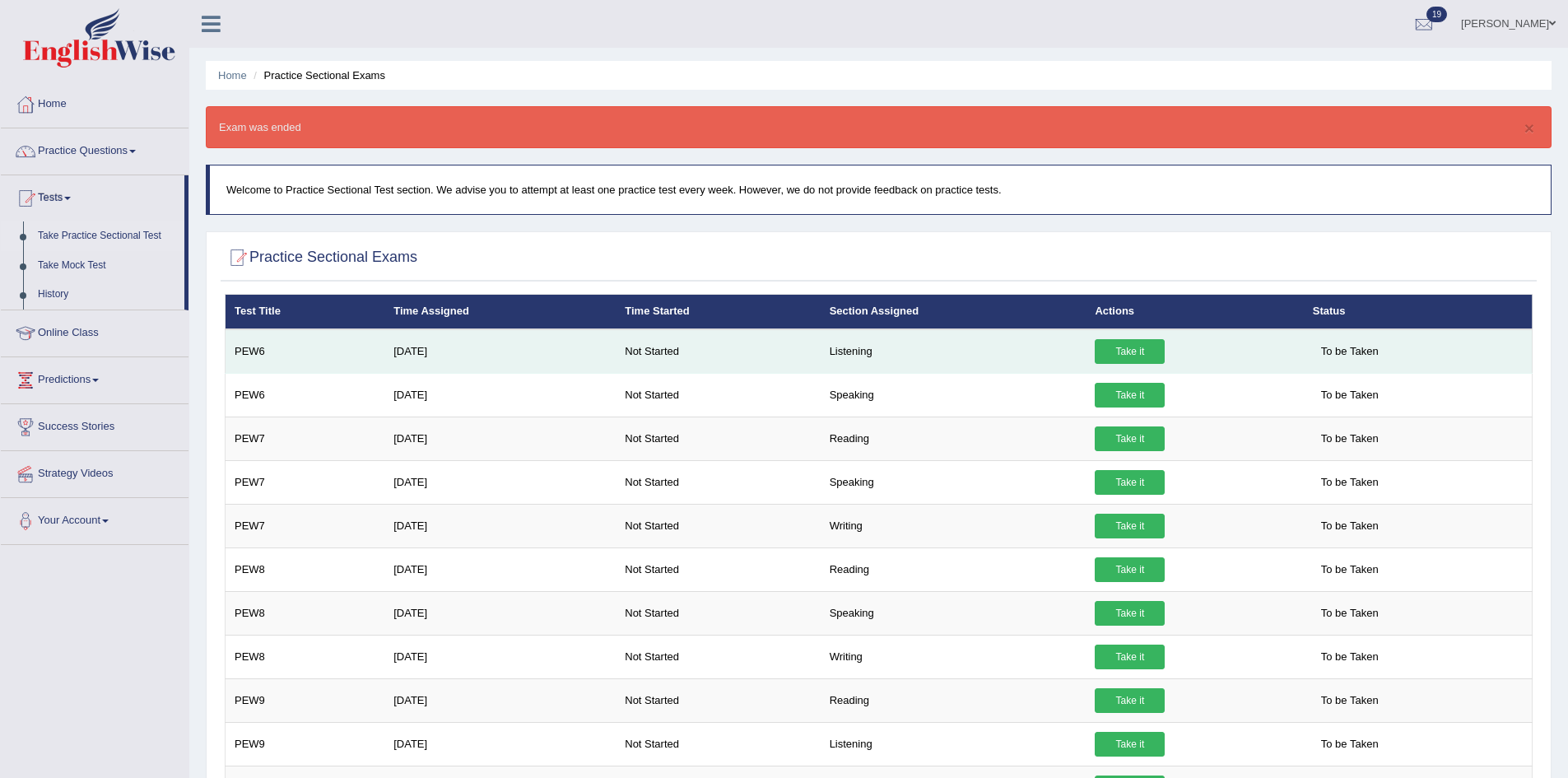
click at [1147, 354] on link "Take it" at bounding box center [1129, 352] width 70 height 25
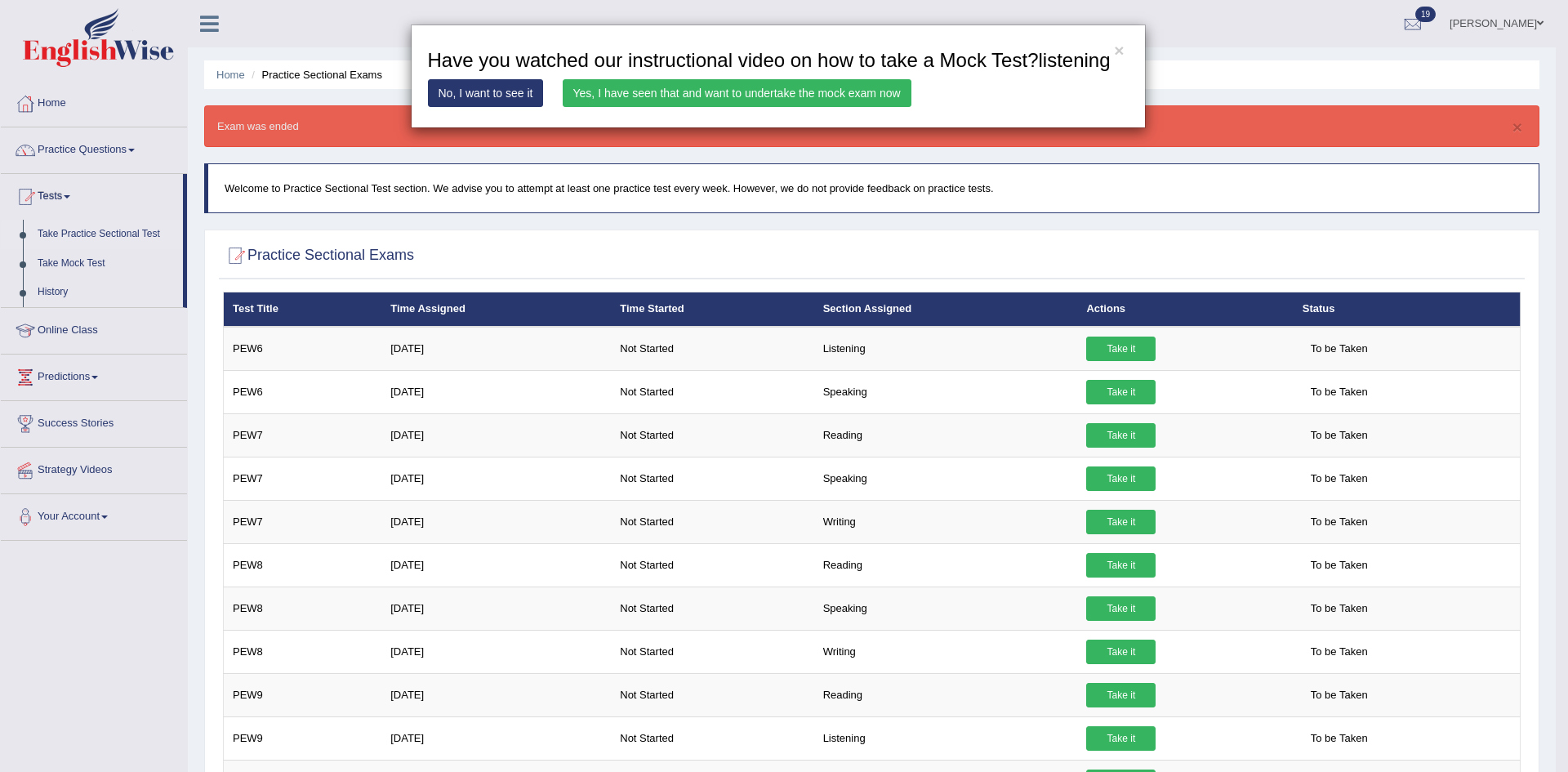
click at [874, 88] on link "Yes, I have seen that and want to undertake the mock exam now" at bounding box center [737, 93] width 349 height 28
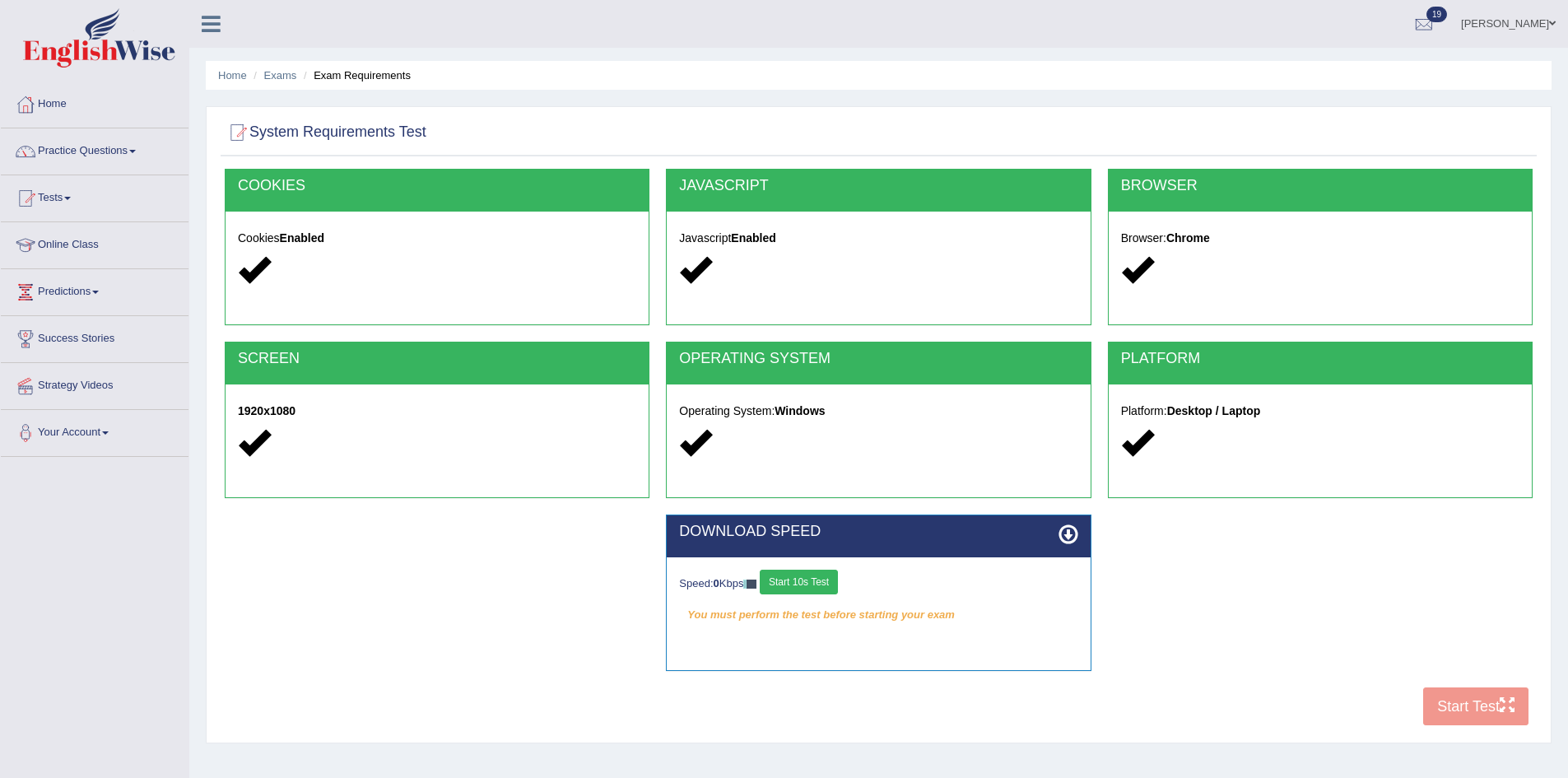
click at [796, 578] on button "Start 10s Test" at bounding box center [798, 582] width 78 height 25
click at [1485, 702] on button "Start Test" at bounding box center [1475, 706] width 105 height 38
